Goal: Browse casually: Explore the website without a specific task or goal

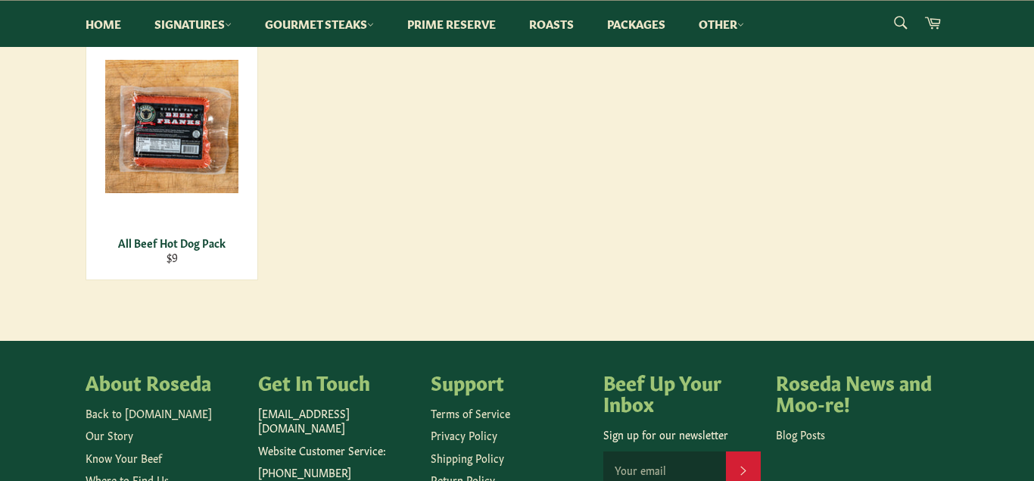
scroll to position [309, 0]
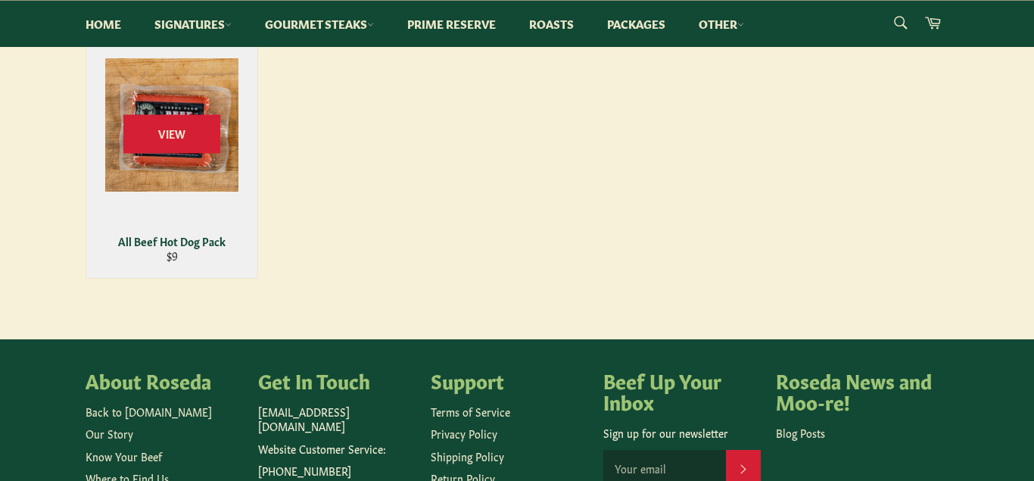
click at [186, 167] on div "View" at bounding box center [171, 147] width 171 height 261
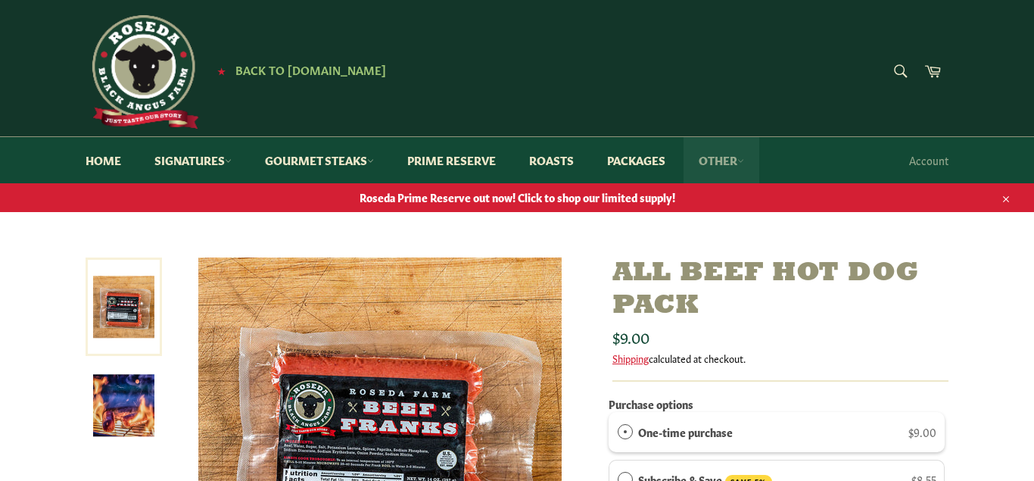
click at [739, 162] on link "Other" at bounding box center [722, 160] width 76 height 46
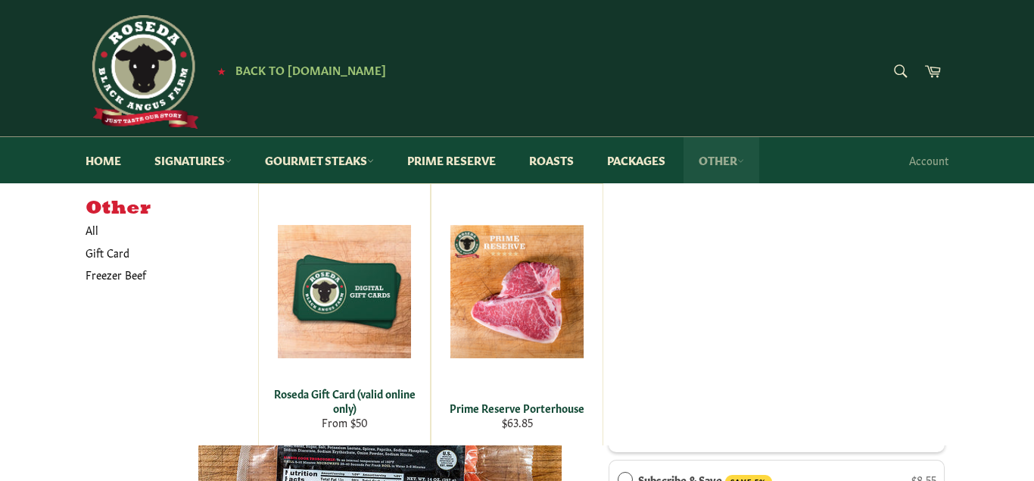
click at [739, 162] on link "Other" at bounding box center [722, 160] width 76 height 46
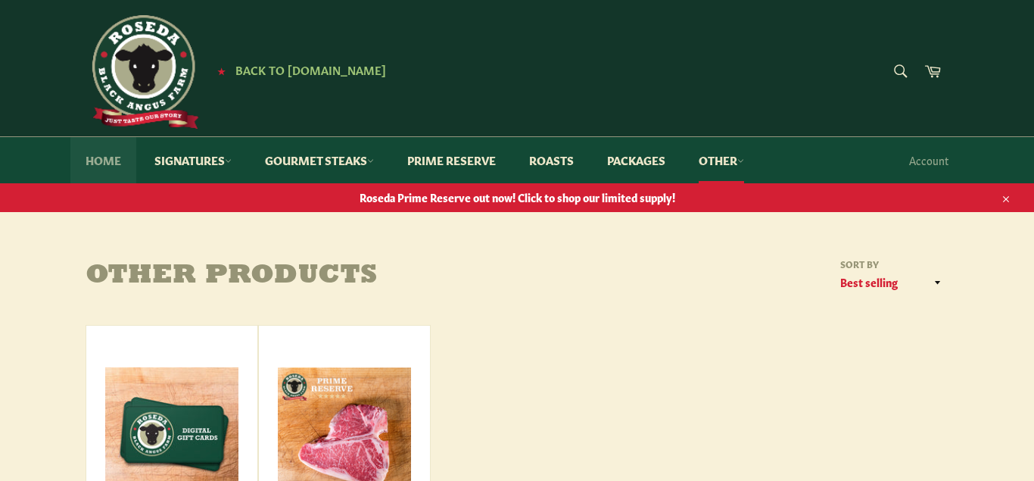
click at [96, 162] on link "Home" at bounding box center [103, 160] width 66 height 46
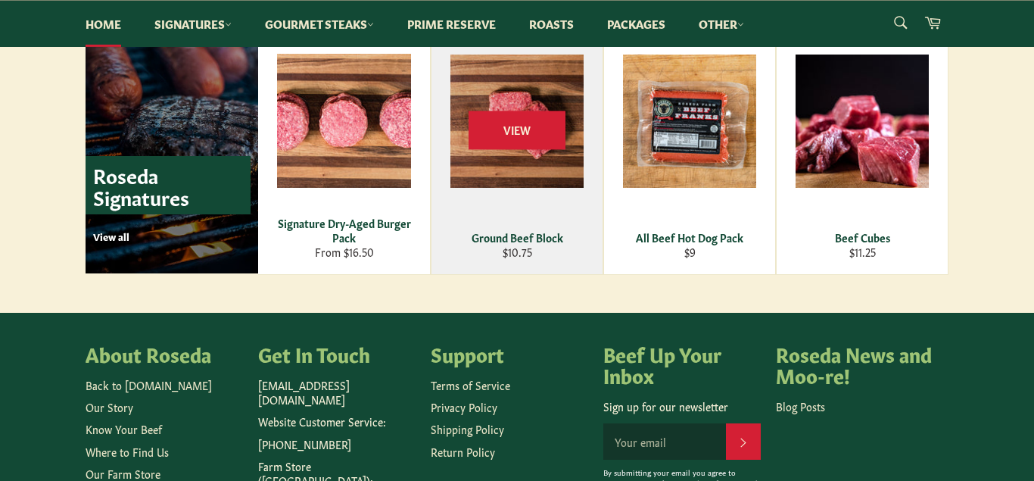
scroll to position [2163, 0]
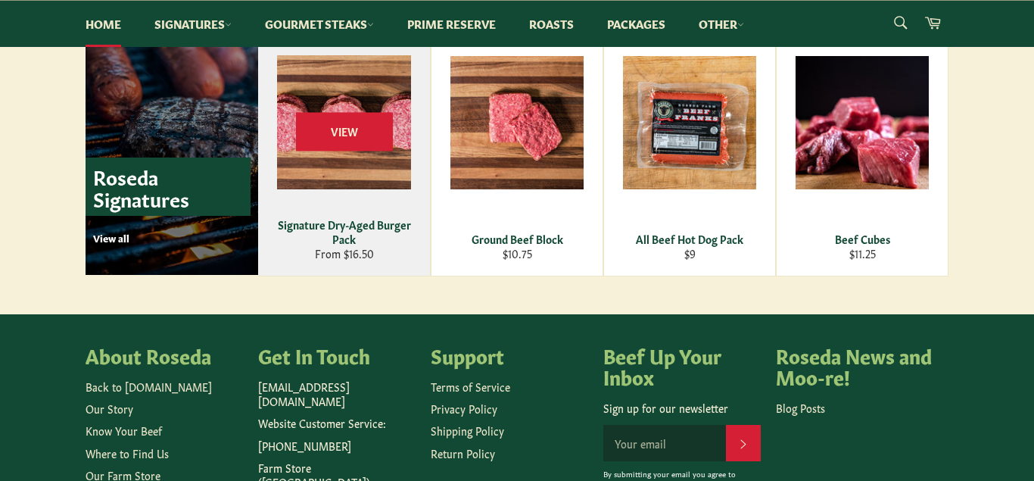
click at [345, 225] on div "Signature Dry-Aged Burger Pack" at bounding box center [344, 232] width 153 height 30
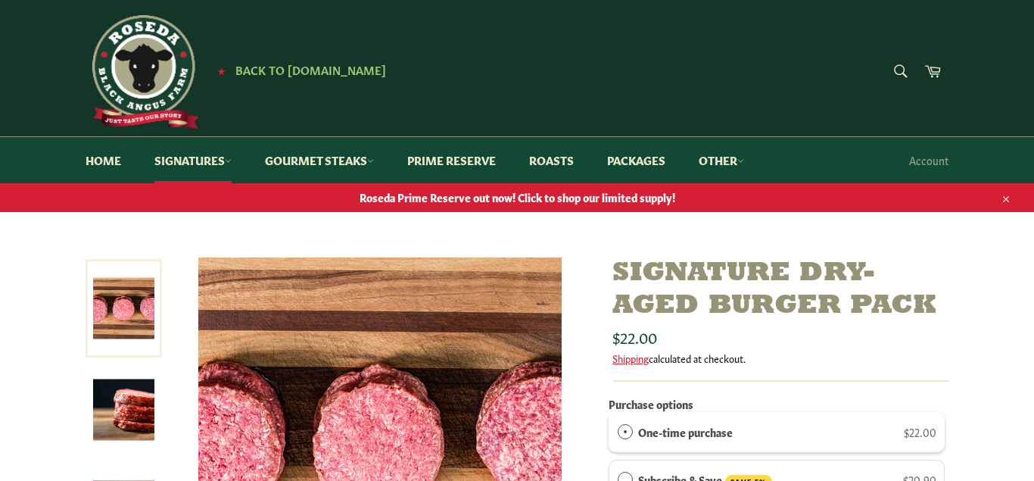
click at [1006, 201] on icon "button" at bounding box center [1006, 199] width 11 height 11
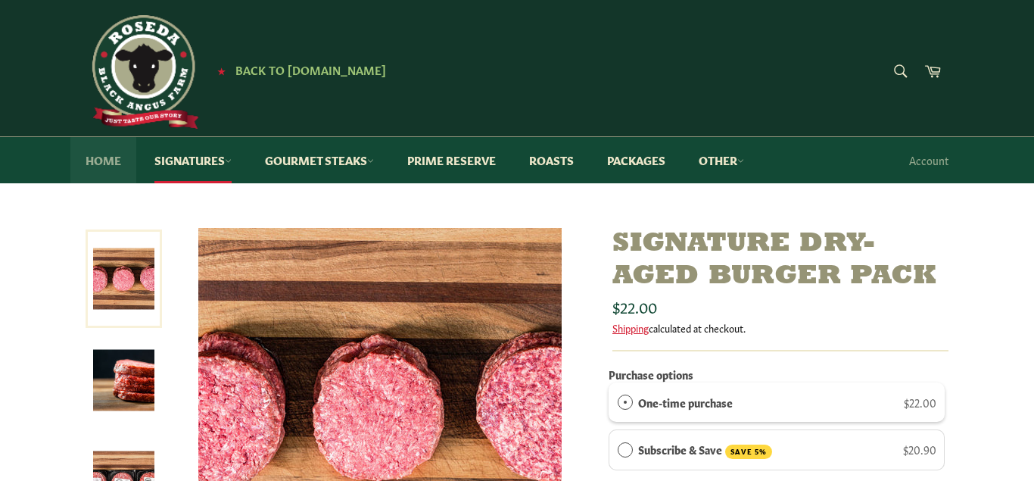
click at [96, 155] on link "Home" at bounding box center [103, 160] width 66 height 46
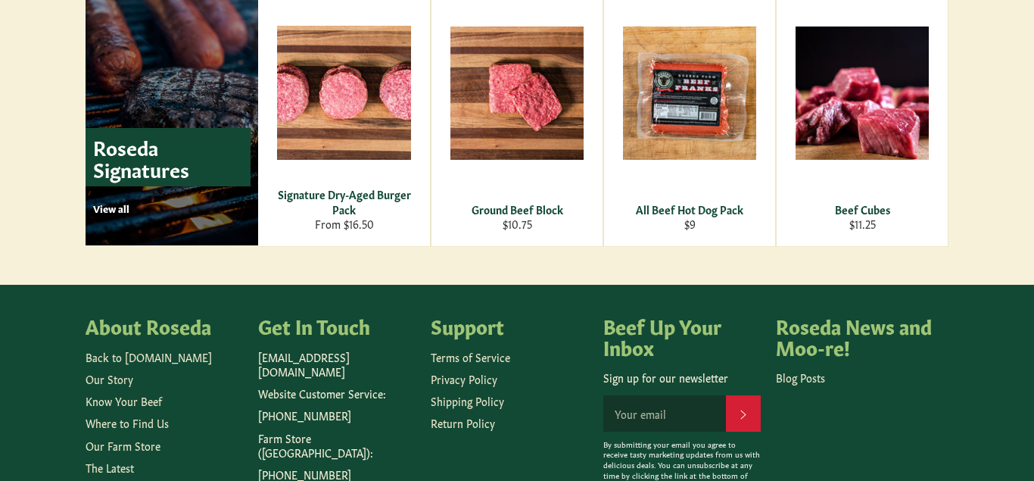
scroll to position [2151, 0]
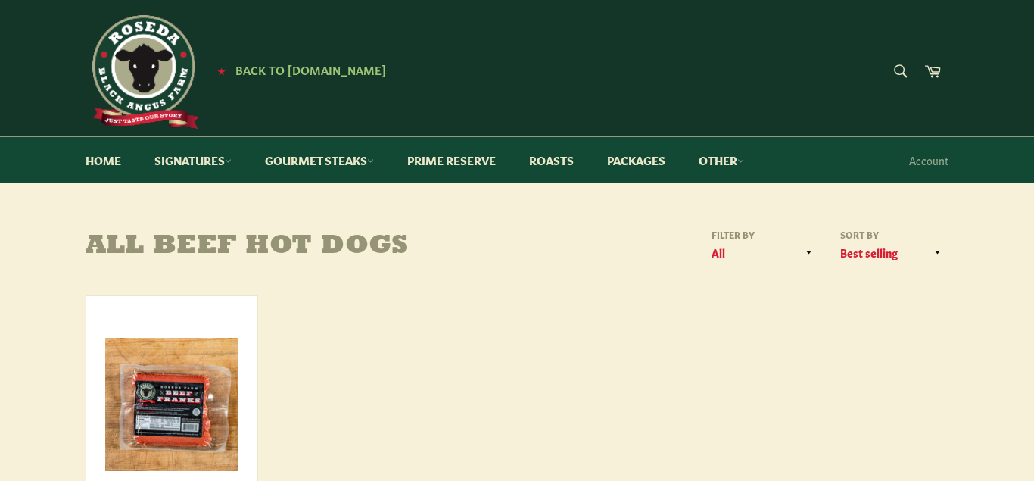
scroll to position [309, 0]
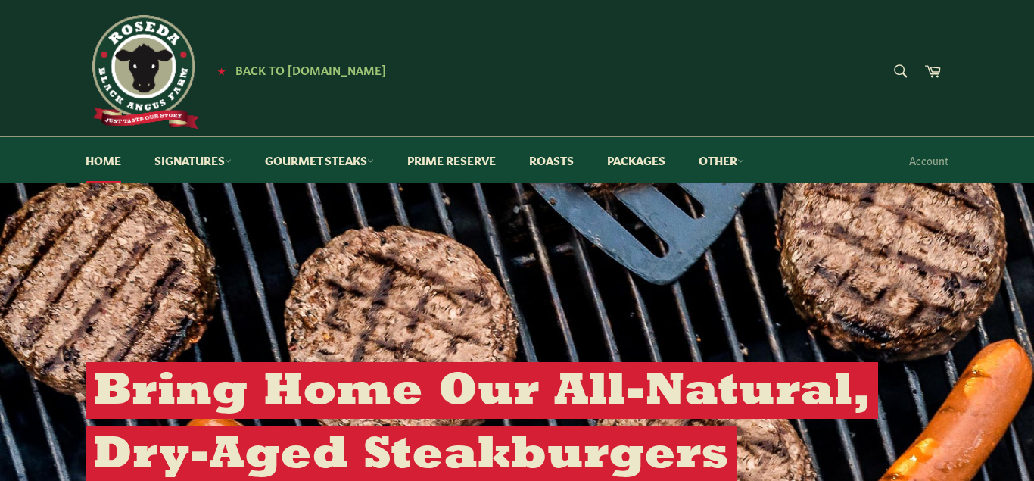
scroll to position [618, 0]
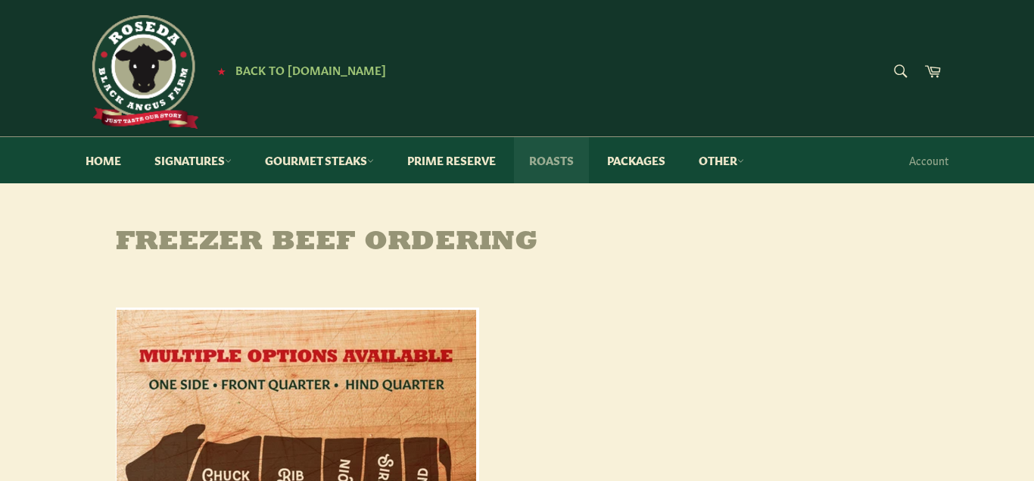
click at [567, 160] on link "Roasts" at bounding box center [551, 160] width 75 height 46
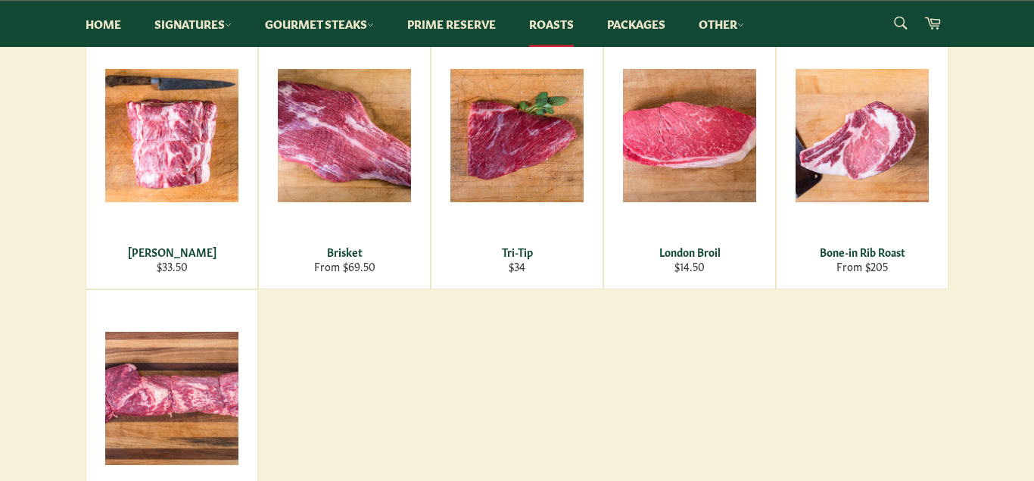
scroll to position [309, 0]
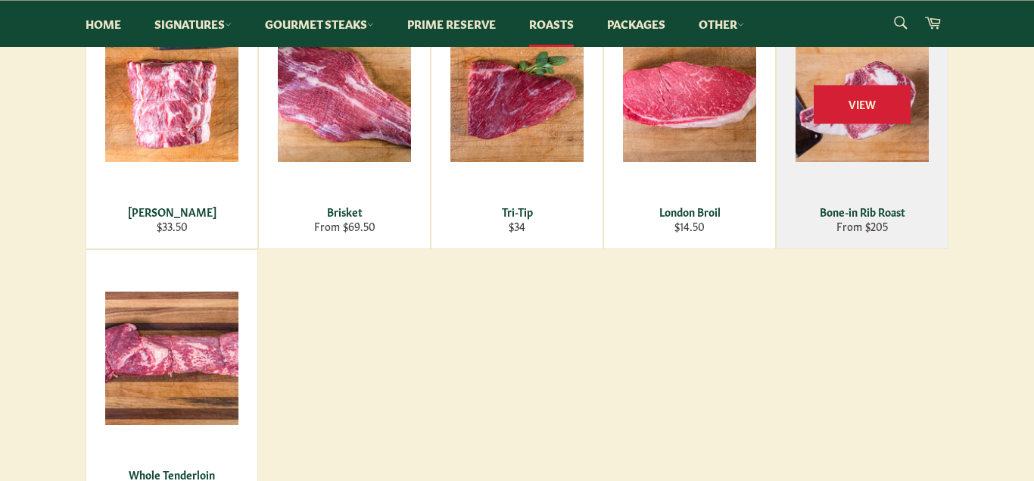
click at [873, 214] on div "Bone-in Rib Roast" at bounding box center [863, 211] width 152 height 14
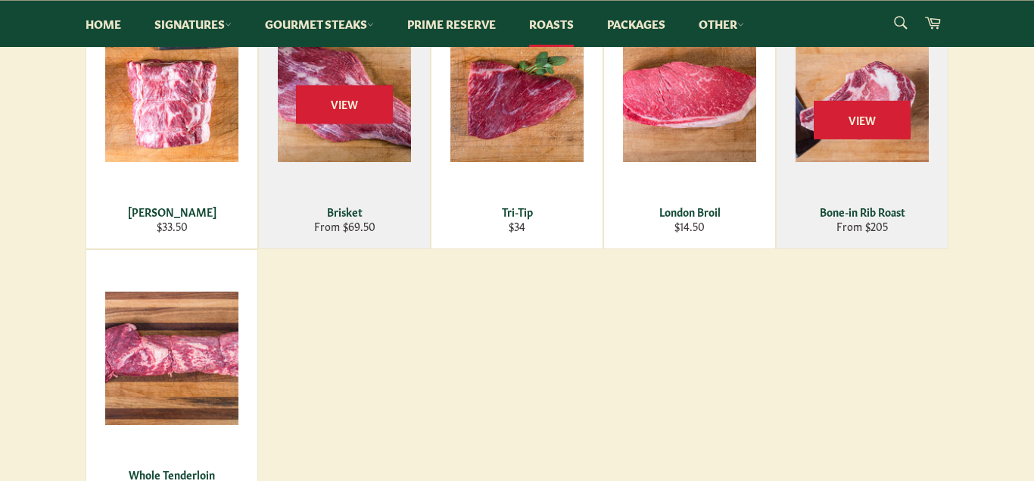
scroll to position [0, 0]
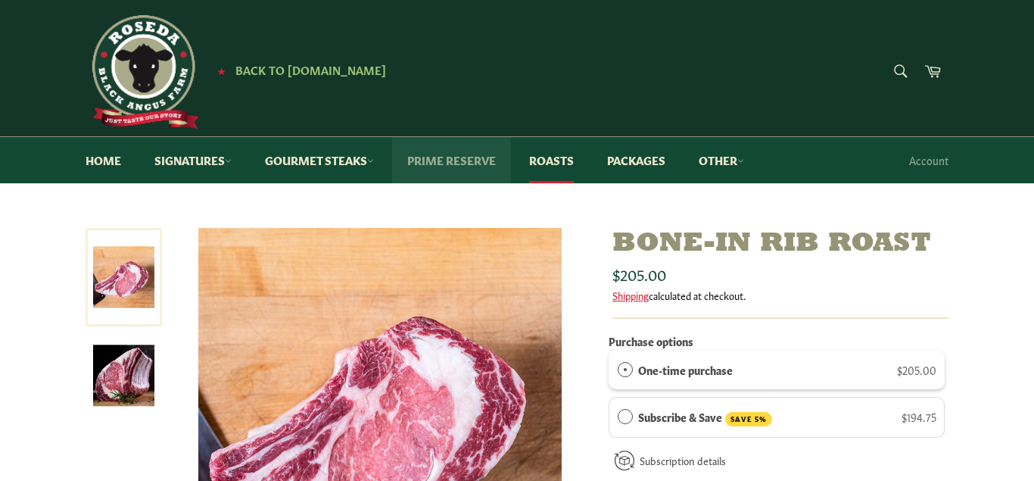
click at [454, 163] on link "Prime Reserve" at bounding box center [451, 160] width 119 height 46
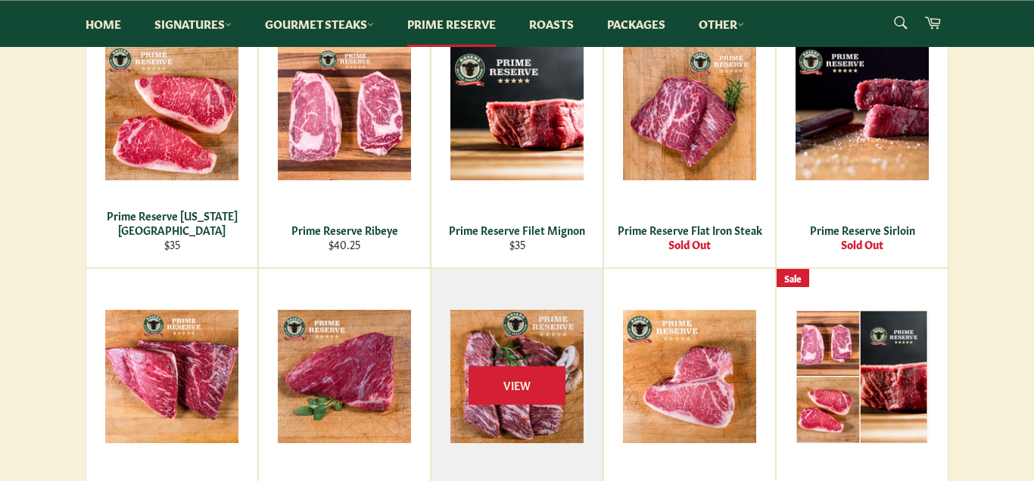
scroll to position [386, 0]
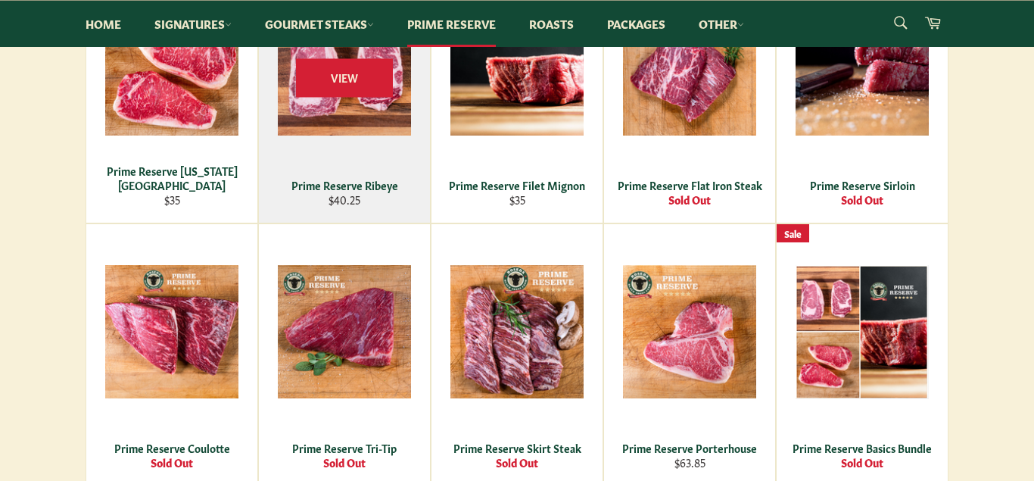
click at [342, 186] on div "Prime Reserve Ribeye" at bounding box center [345, 185] width 152 height 14
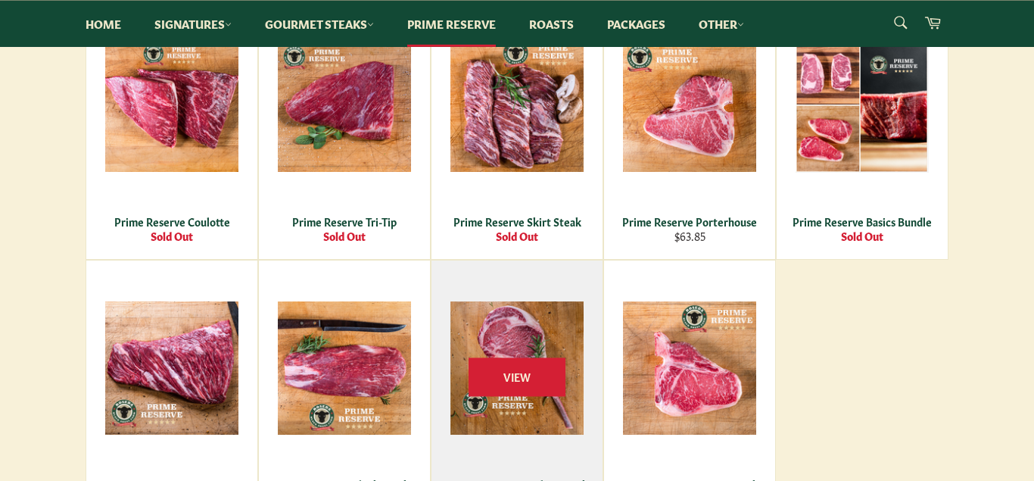
scroll to position [618, 0]
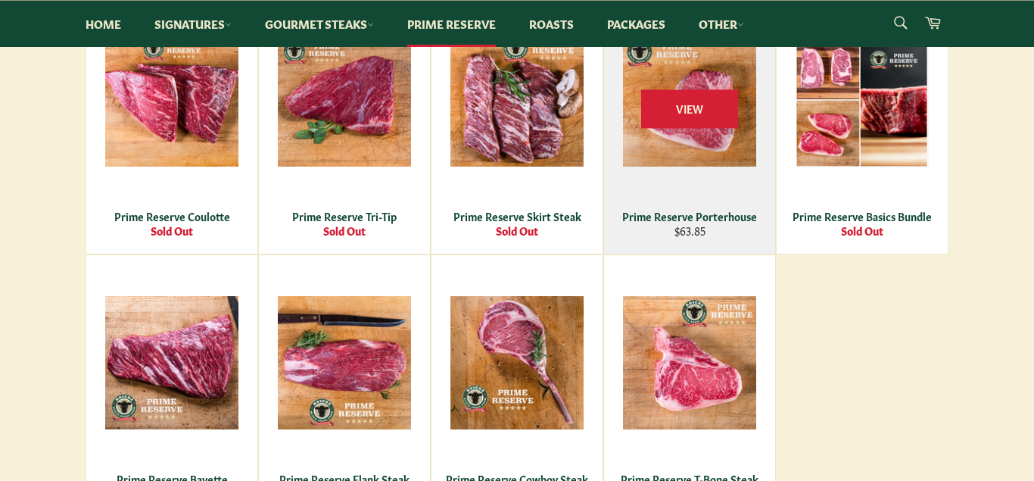
click at [697, 223] on div "Prime Reserve Porterhouse" at bounding box center [690, 216] width 152 height 14
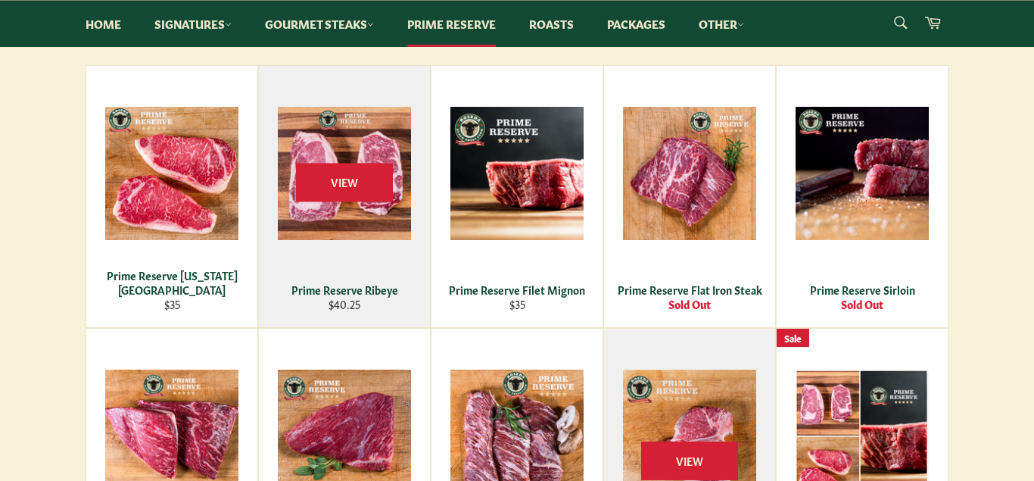
scroll to position [309, 0]
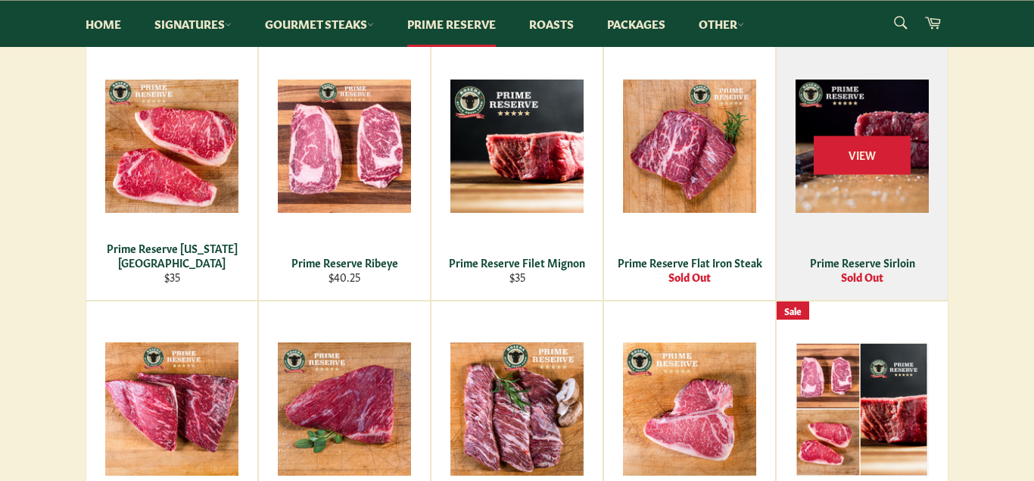
click at [861, 256] on div "Prime Reserve Sirloin" at bounding box center [863, 262] width 152 height 14
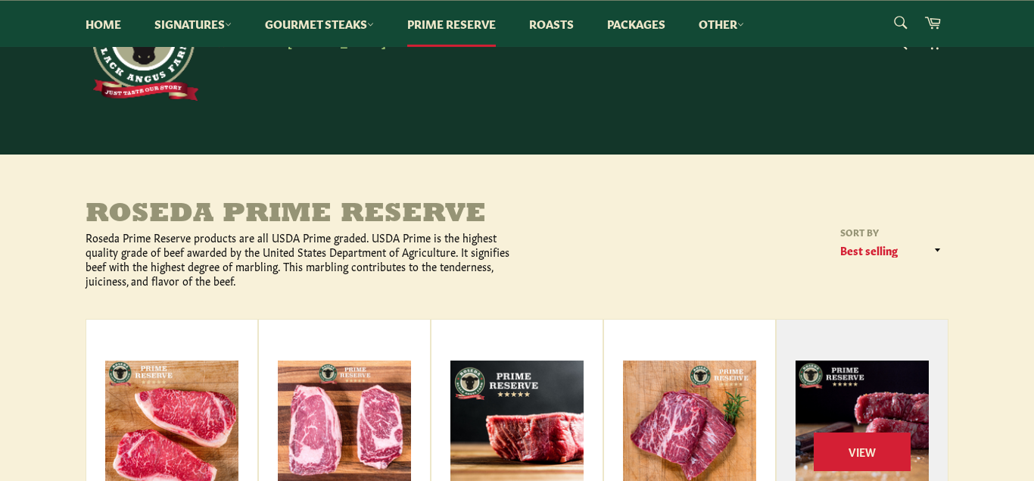
scroll to position [0, 0]
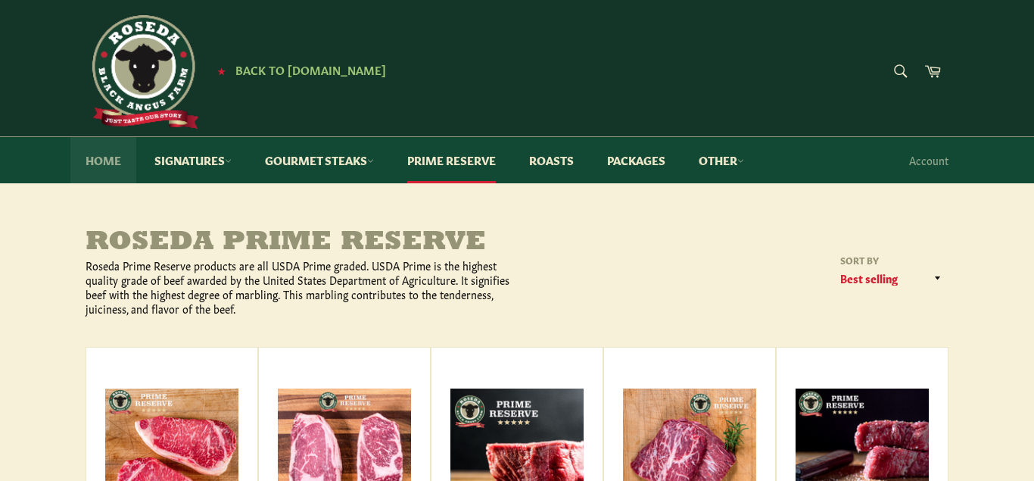
click at [97, 169] on link "Home" at bounding box center [103, 160] width 66 height 46
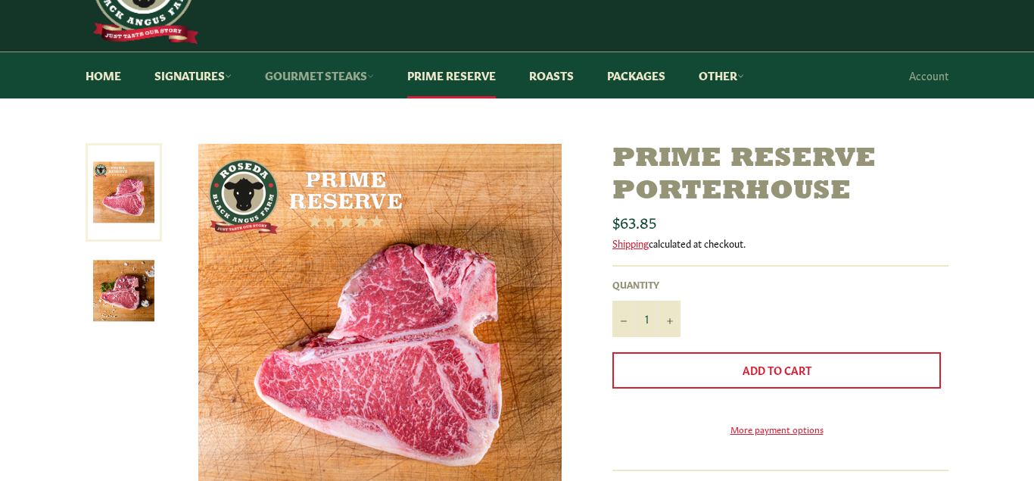
scroll to position [77, 0]
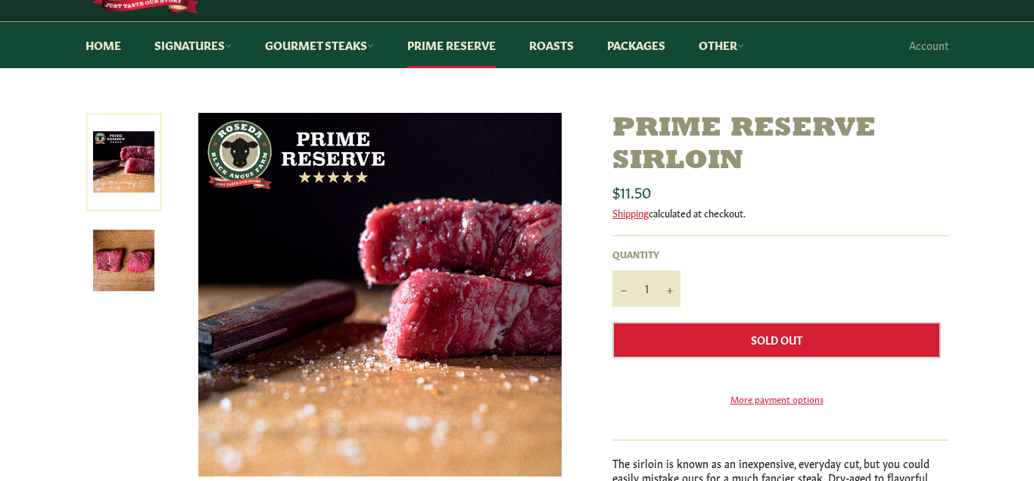
scroll to position [77, 0]
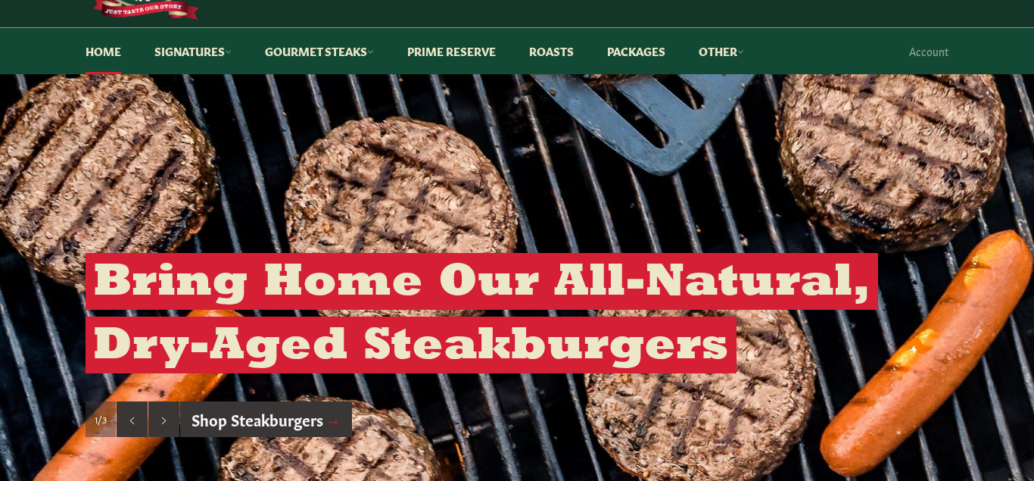
scroll to position [77, 0]
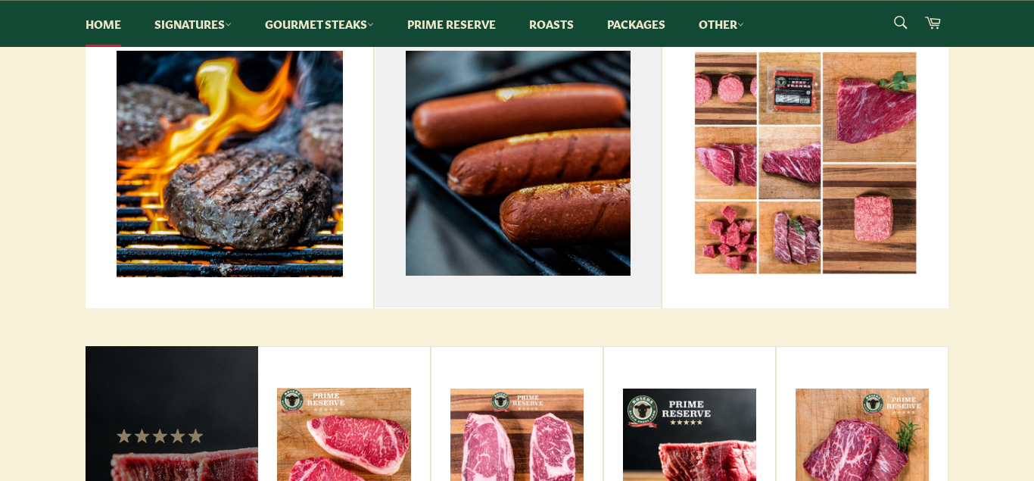
scroll to position [618, 0]
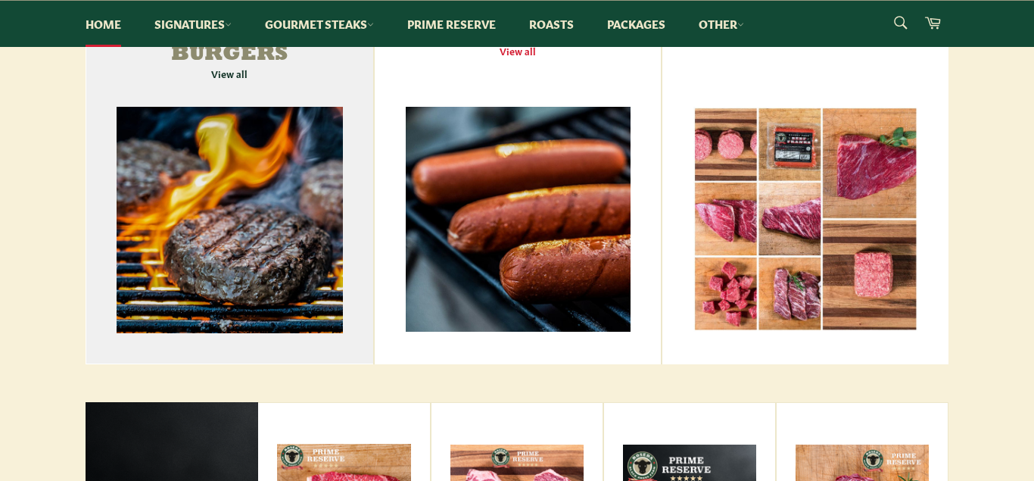
click at [227, 261] on link "Signature Dry-Aged Burgers View all" at bounding box center [230, 168] width 288 height 391
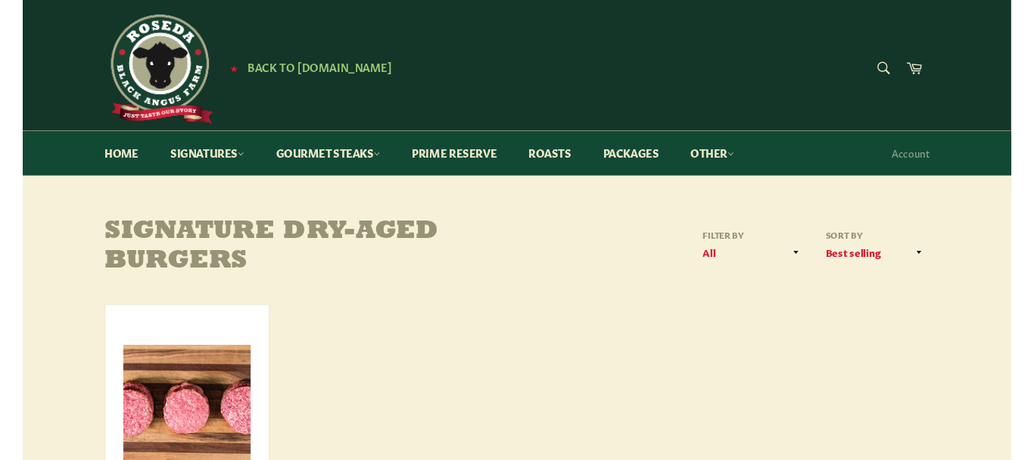
scroll to position [232, 0]
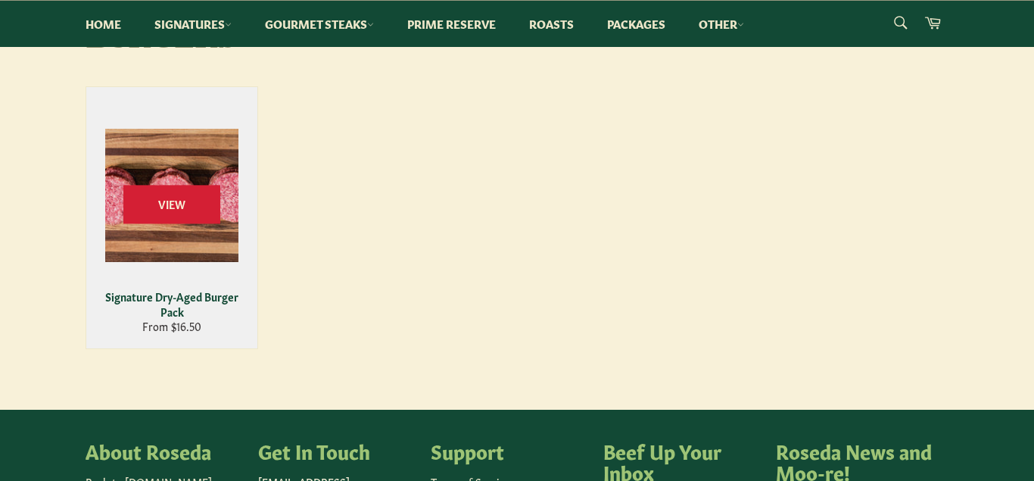
click at [179, 274] on div "View" at bounding box center [171, 217] width 171 height 261
